Goal: Task Accomplishment & Management: Complete application form

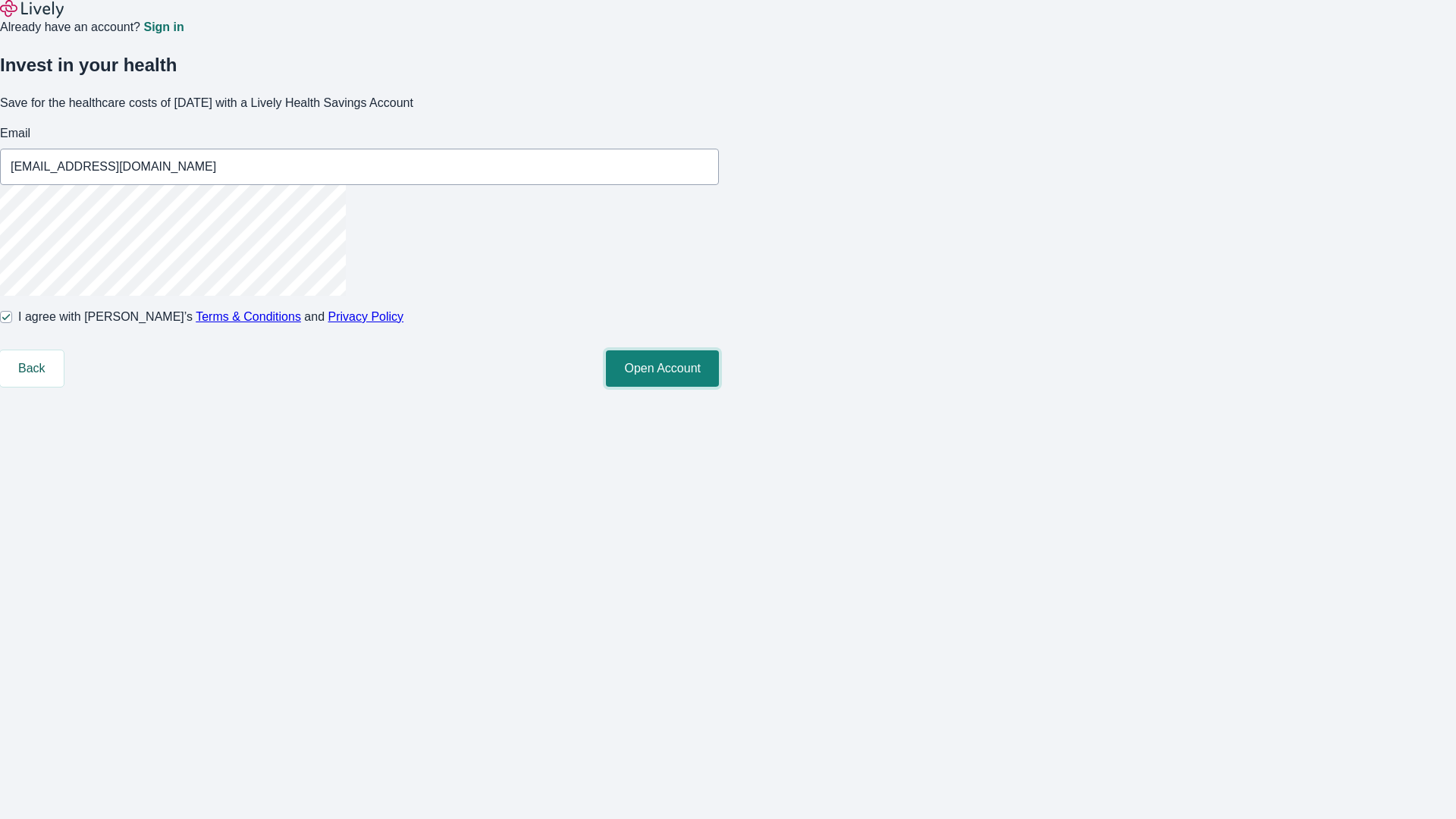
click at [719, 387] on button "Open Account" at bounding box center [662, 369] width 113 height 37
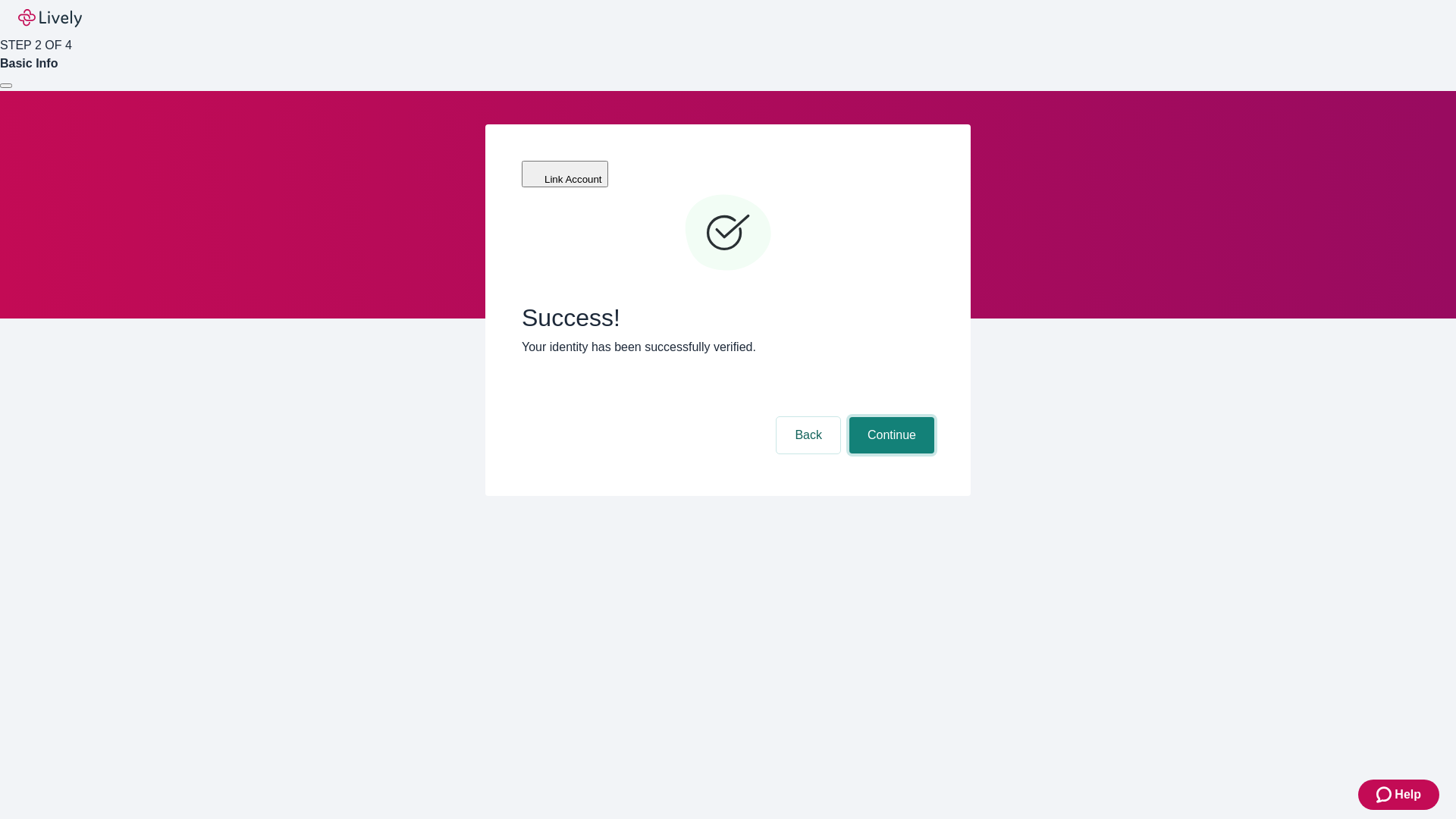
click at [889, 417] on button "Continue" at bounding box center [891, 435] width 85 height 37
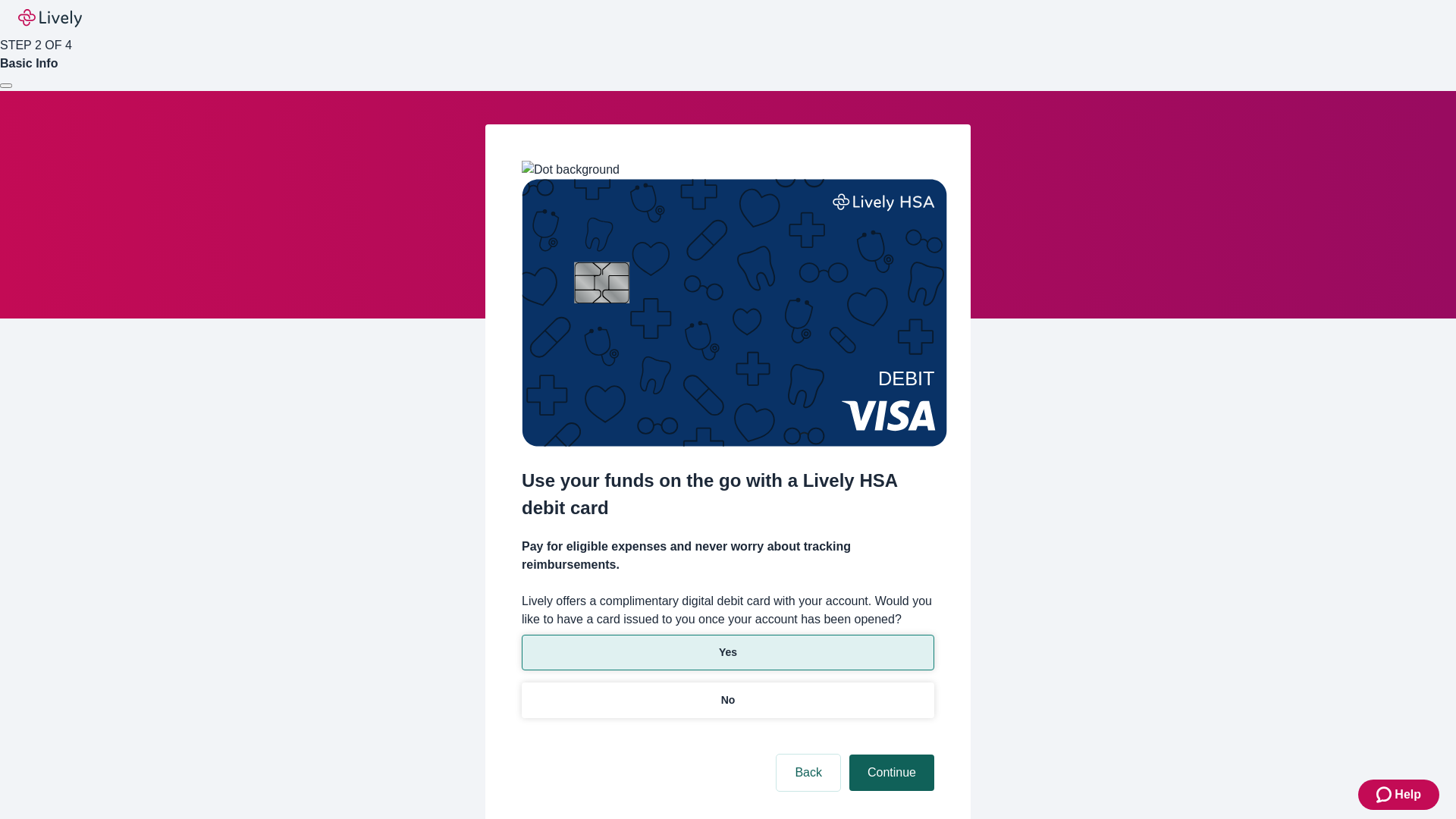
click at [727, 645] on p "Yes" at bounding box center [728, 652] width 18 height 16
click at [889, 754] on button "Continue" at bounding box center [891, 773] width 85 height 37
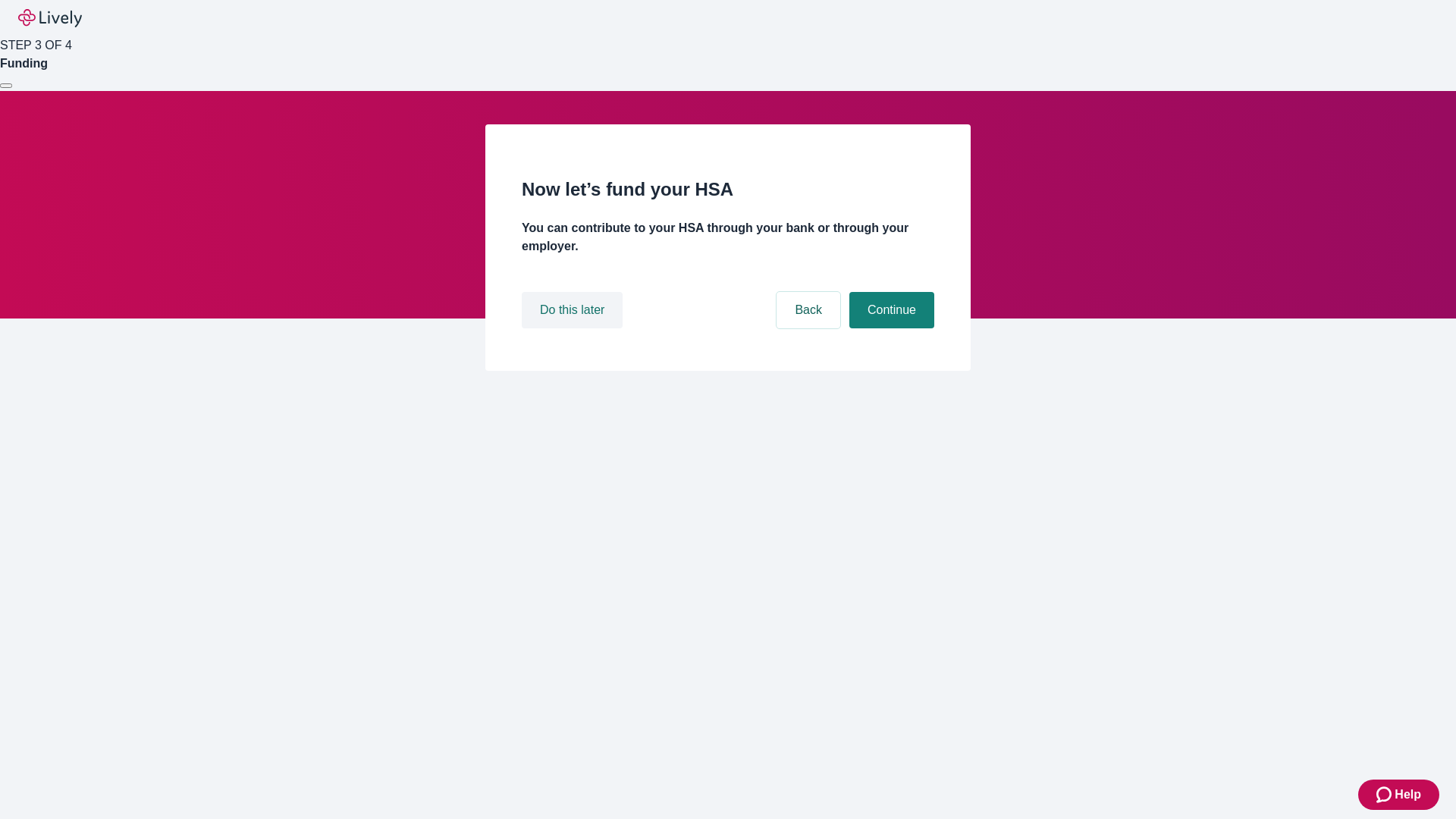
click at [574, 328] on button "Do this later" at bounding box center [572, 310] width 101 height 37
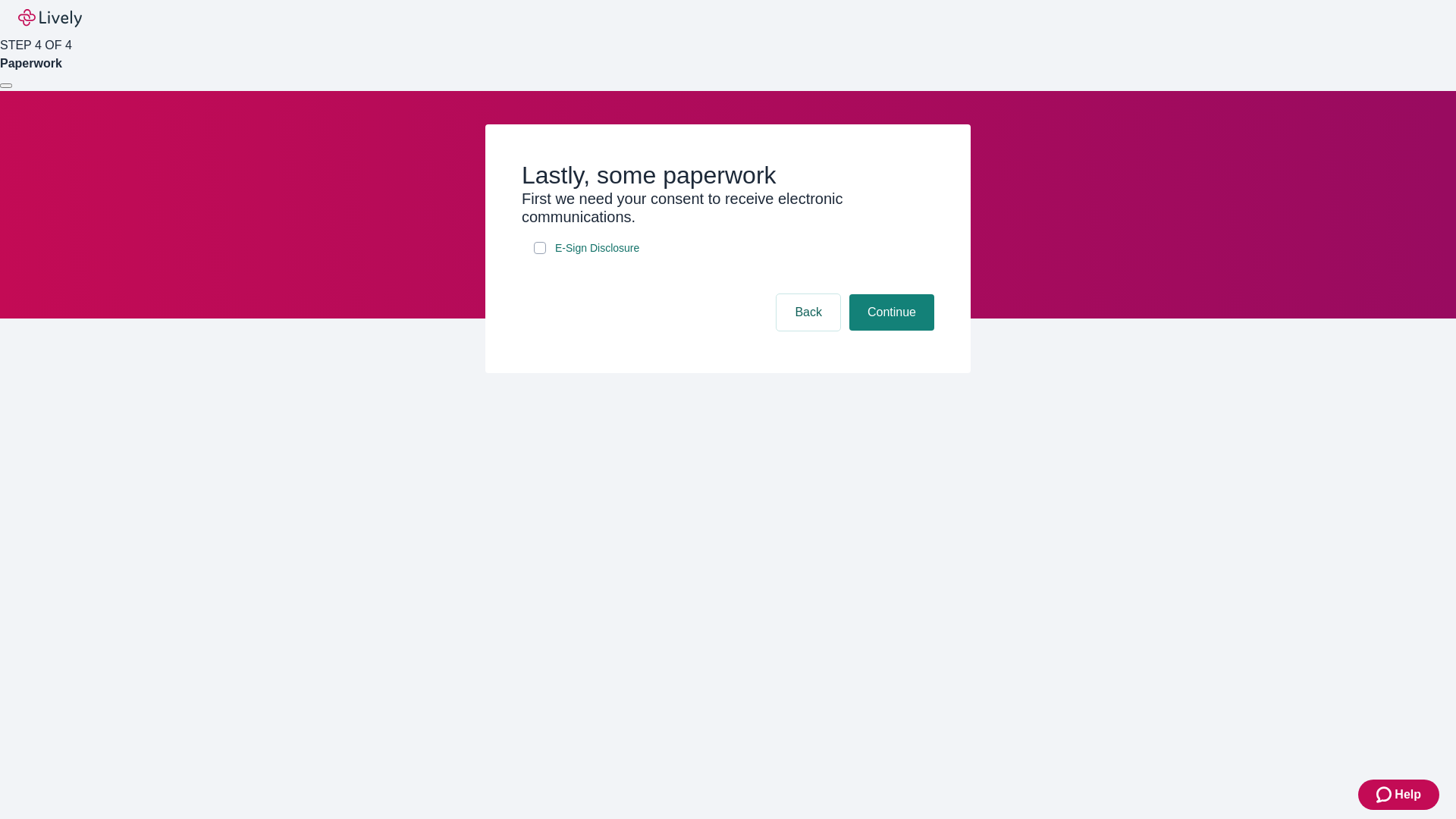
click at [540, 254] on input "E-Sign Disclosure" at bounding box center [540, 248] width 12 height 12
checkbox input "true"
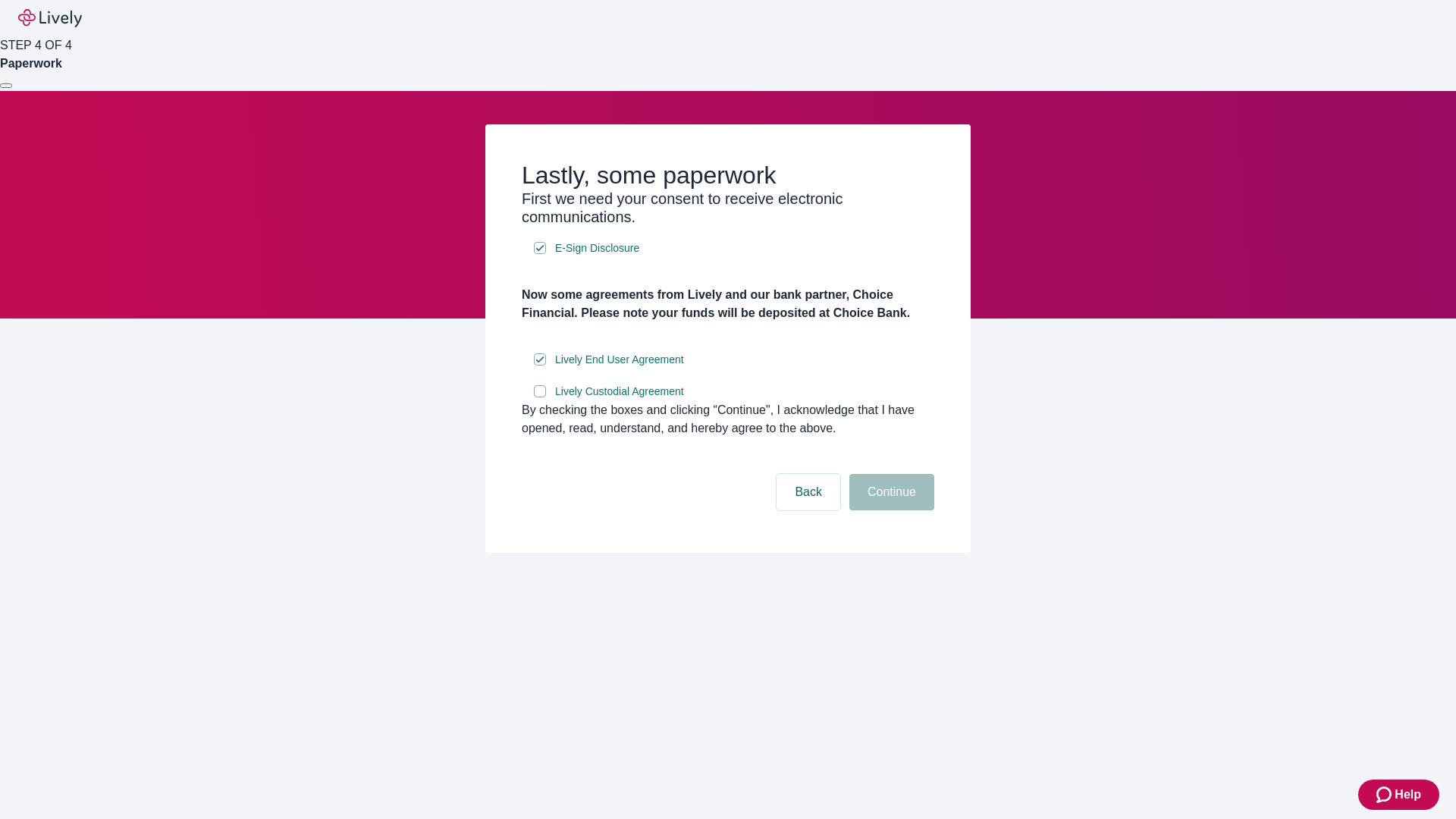
click at [540, 398] on input "Lively Custodial Agreement" at bounding box center [540, 392] width 12 height 12
checkbox input "true"
click at [889, 510] on button "Continue" at bounding box center [891, 492] width 85 height 37
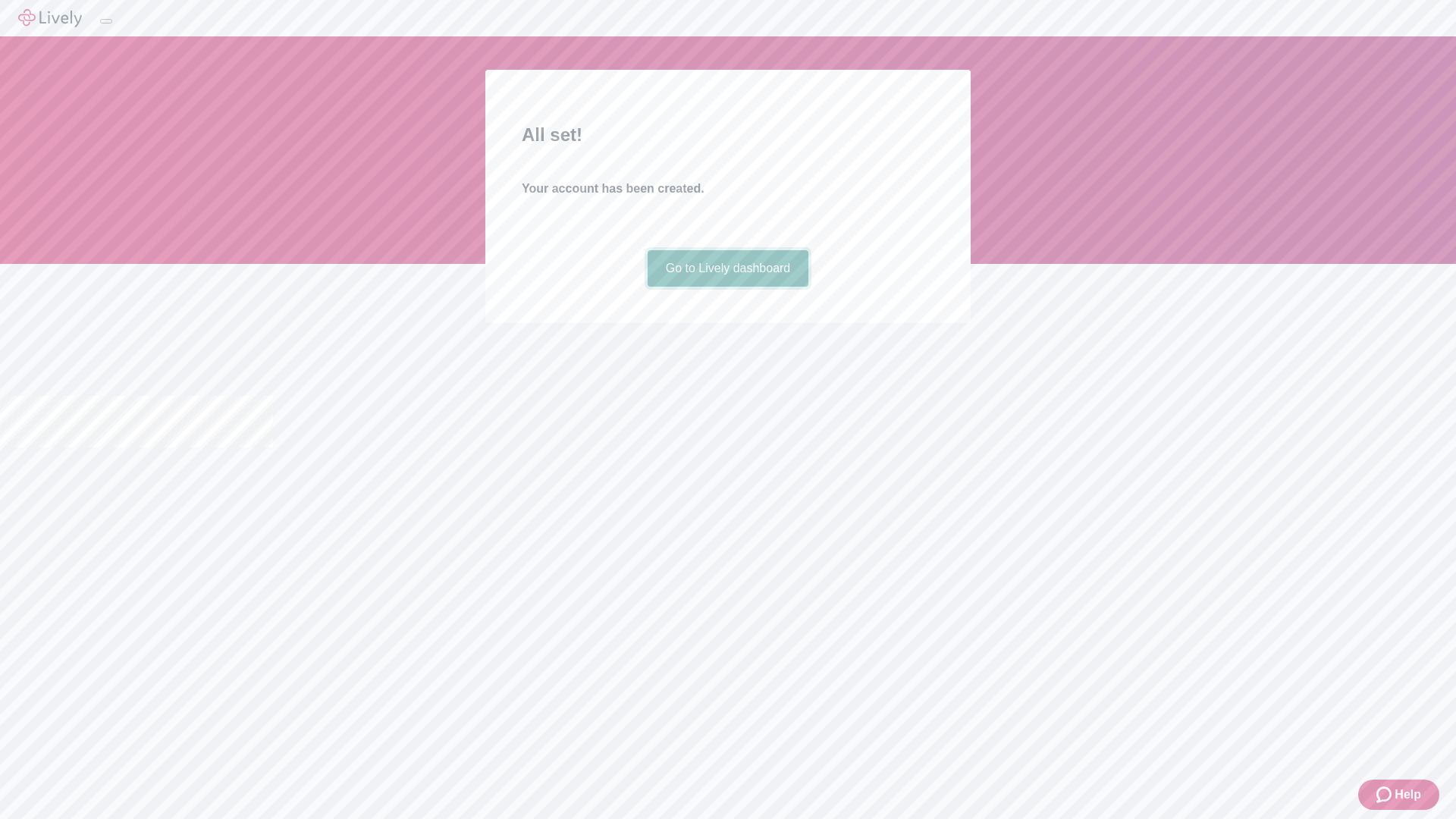
click at [727, 286] on link "Go to Lively dashboard" at bounding box center [728, 268] width 162 height 37
